Goal: Find specific page/section: Find specific page/section

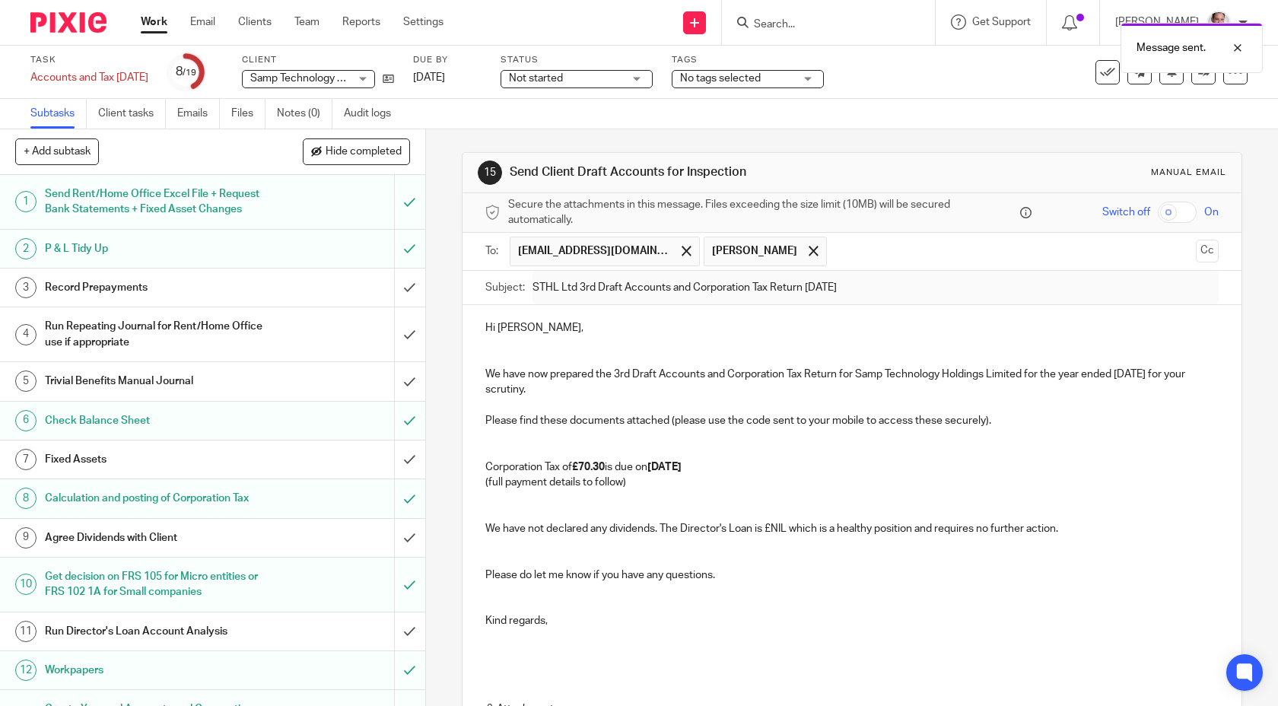
scroll to position [243, 0]
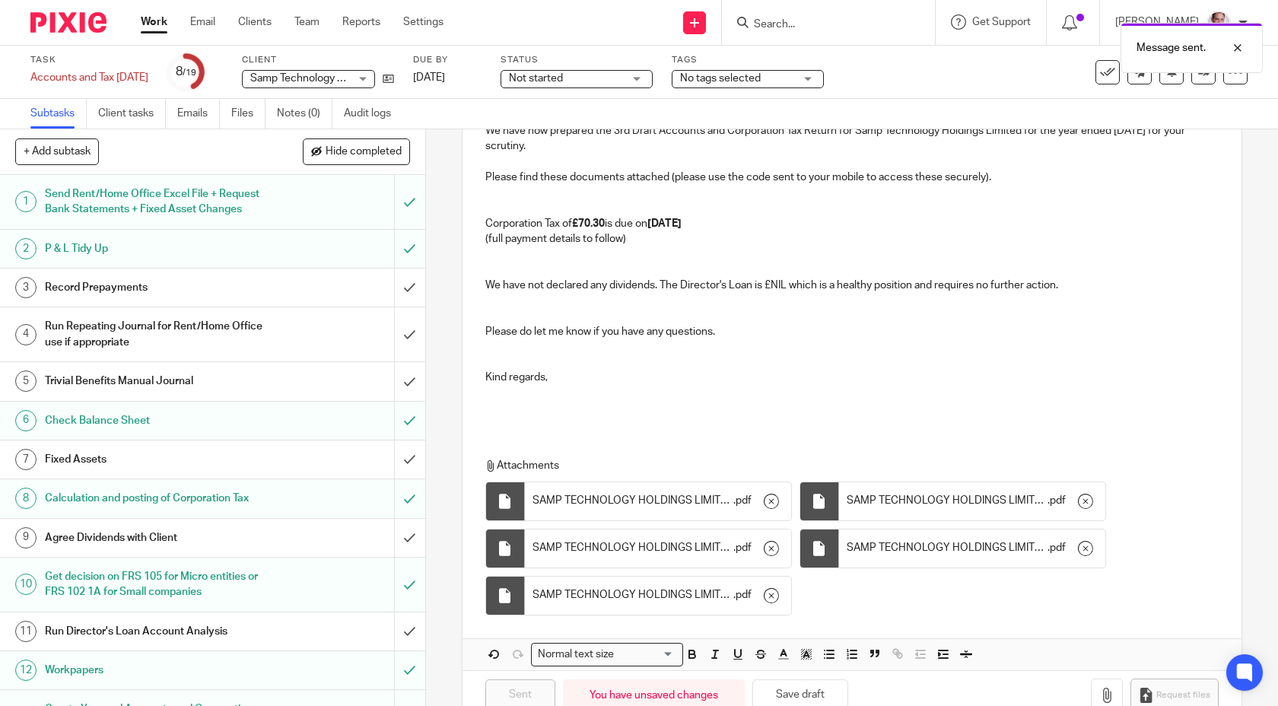
click at [356, 70] on div "Samp Technology Holdings Limited Samp Technology Holdings Limited" at bounding box center [308, 79] width 133 height 18
click at [397, 50] on div "Task Accounts and Tax 28 Feb 2025 Save Accounts and Tax 28 Feb 2025 8 /19 Clien…" at bounding box center [639, 72] width 1278 height 53
click at [793, 24] on div "Message sent." at bounding box center [951, 44] width 624 height 58
click at [815, 23] on input "Search" at bounding box center [820, 25] width 137 height 14
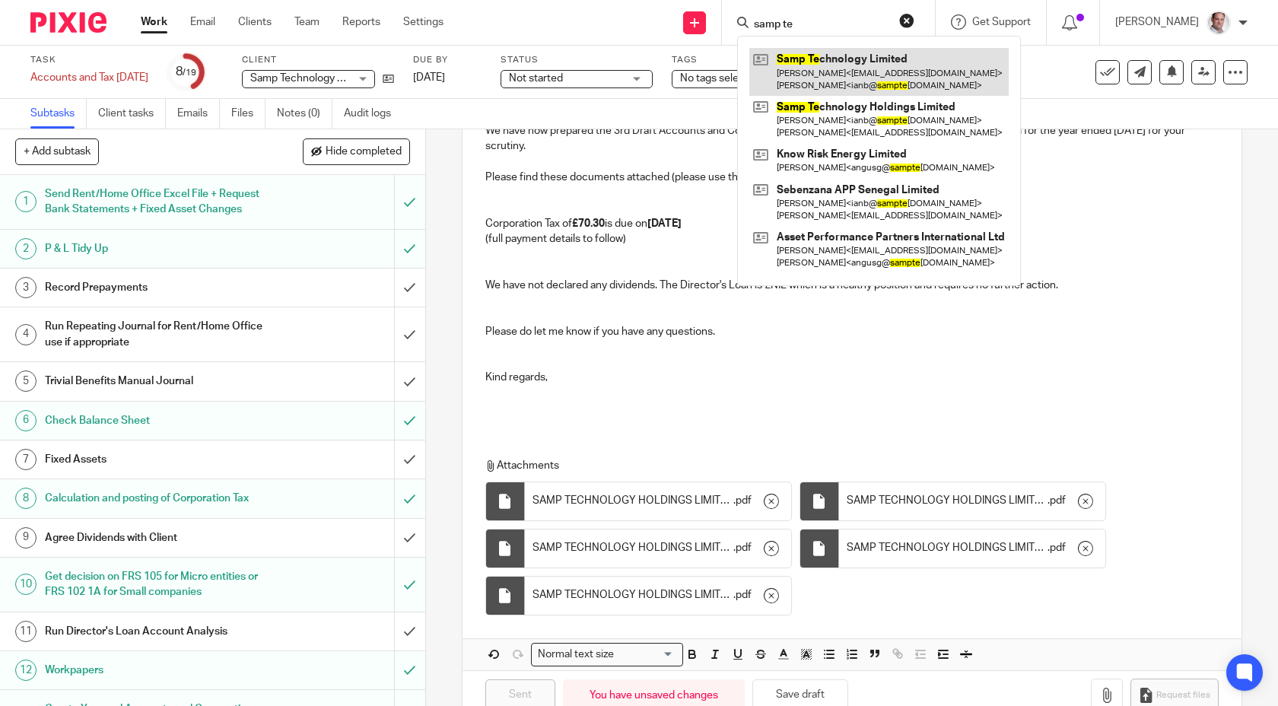
type input "samp te"
click at [852, 62] on link at bounding box center [878, 71] width 259 height 47
